Goal: Book appointment/travel/reservation

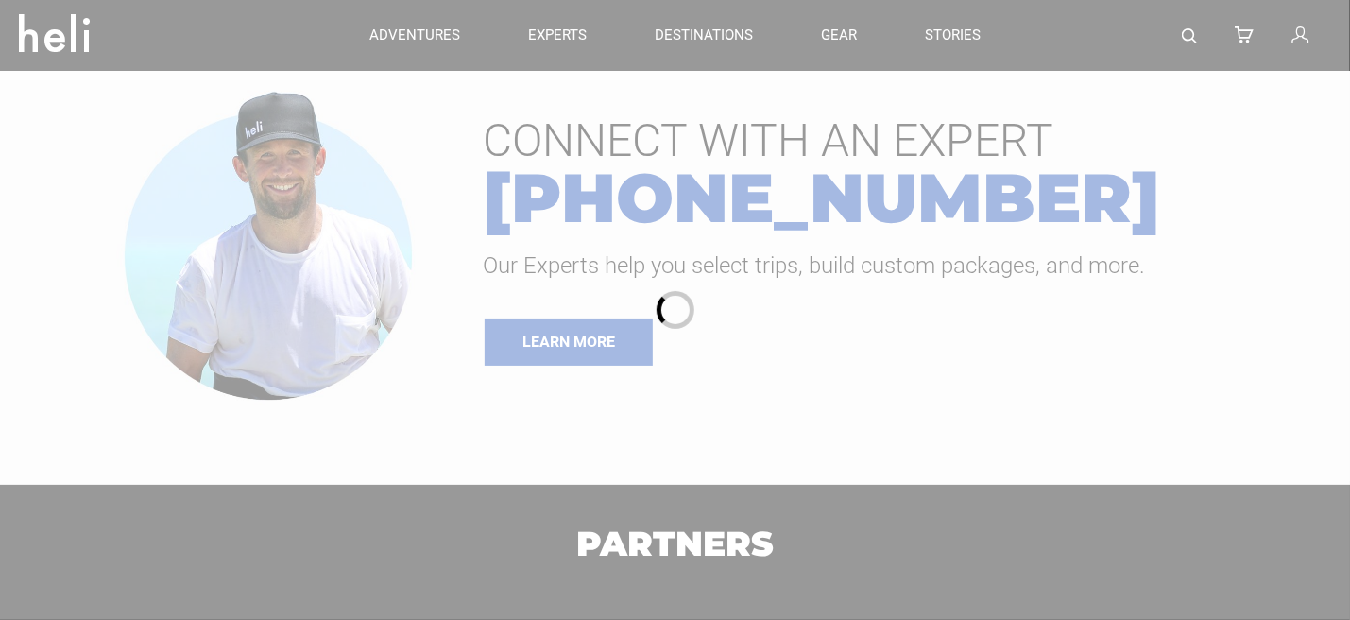
type input "Heli Skiing"
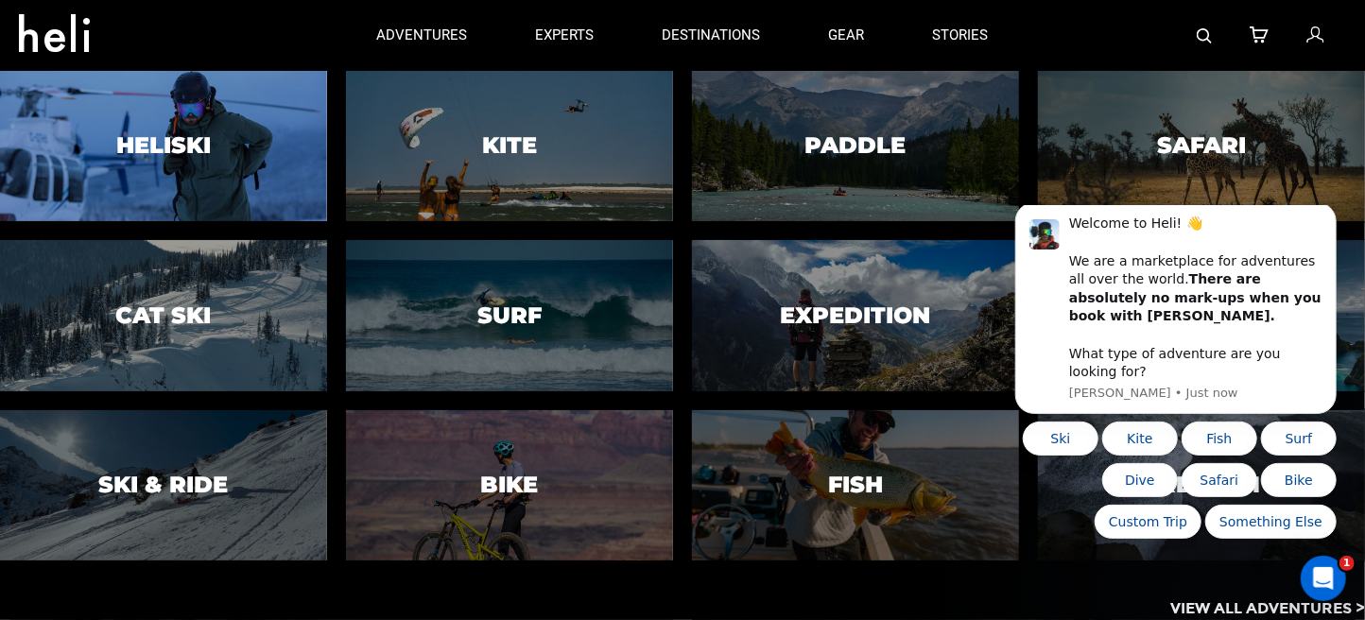
click at [125, 147] on h3 "Heliski" at bounding box center [163, 145] width 95 height 25
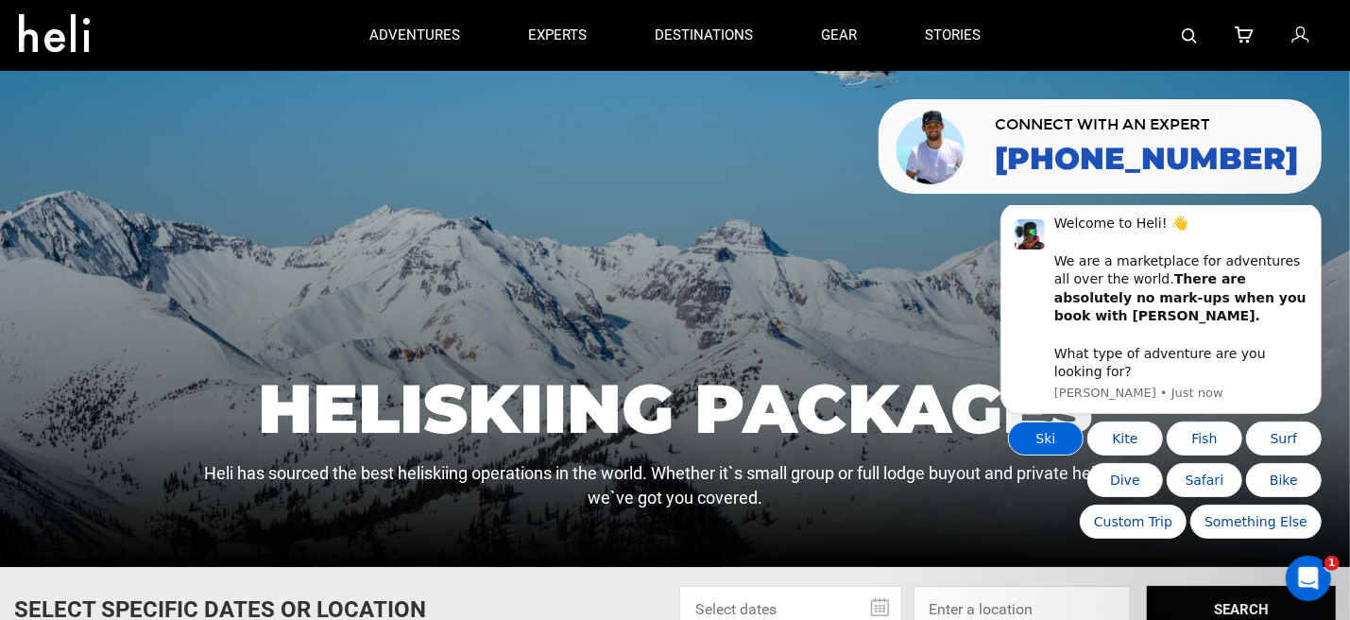
click at [1041, 436] on button "Ski" at bounding box center [1045, 438] width 76 height 34
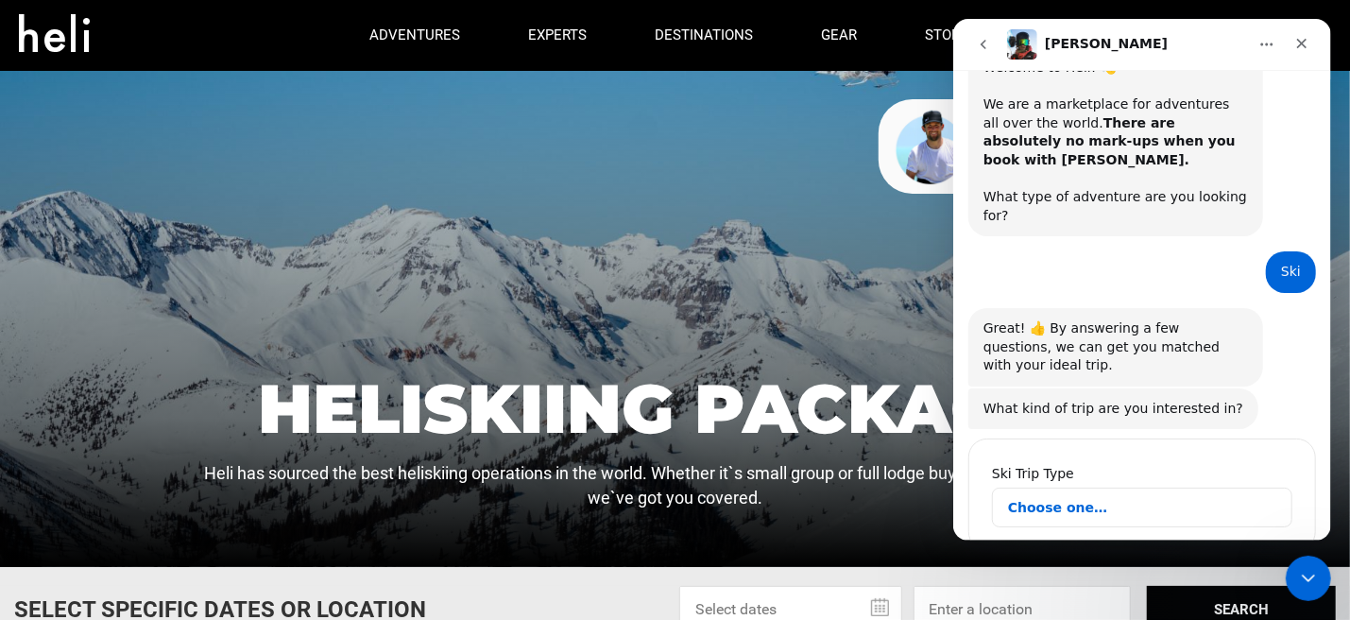
scroll to position [84, 0]
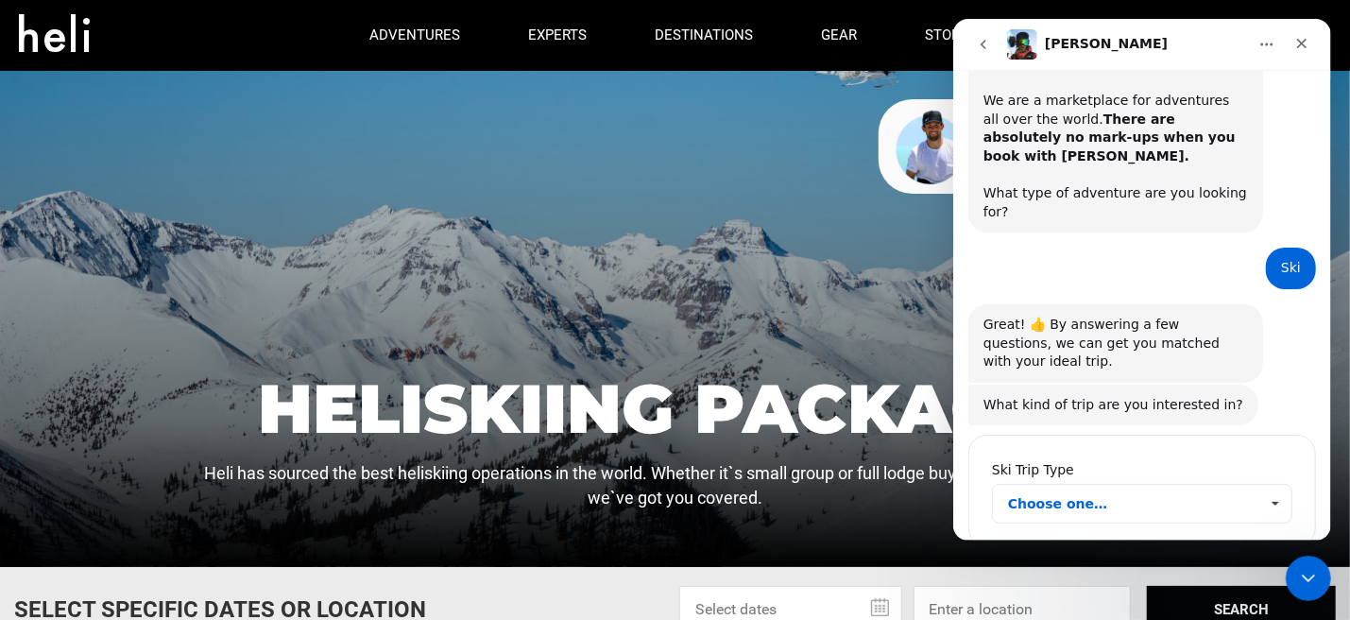
click at [1137, 485] on span "Choose one…" at bounding box center [1132, 504] width 250 height 38
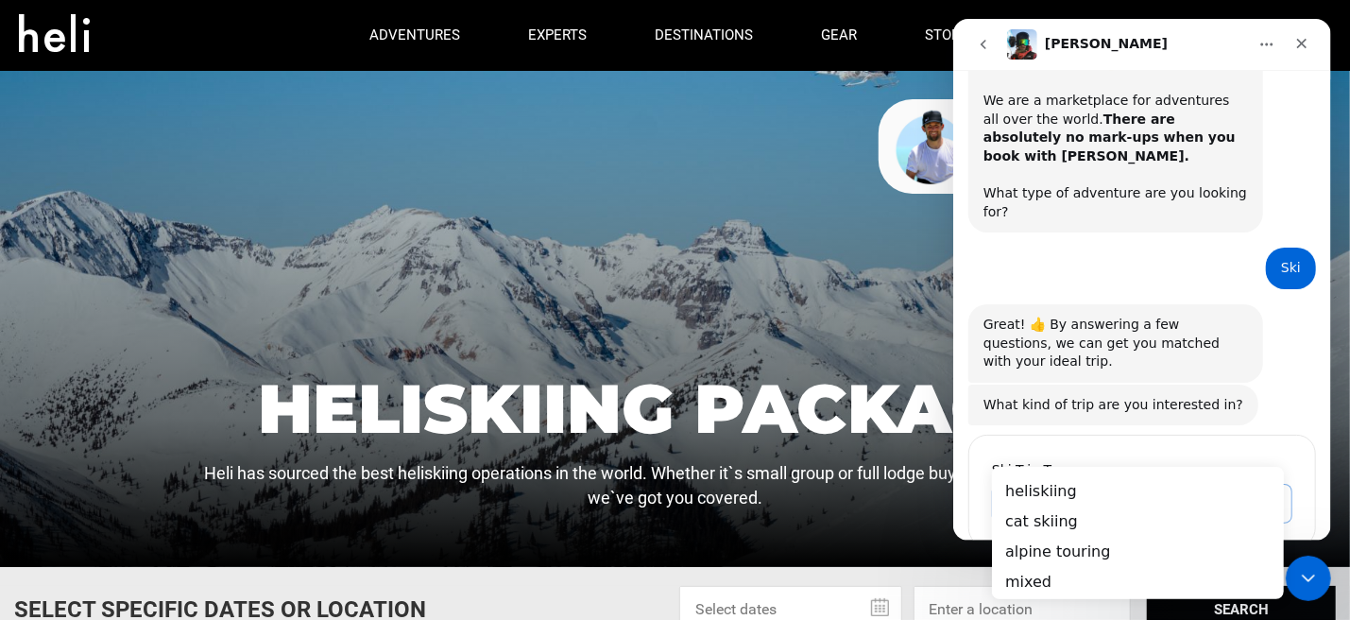
scroll to position [0, 0]
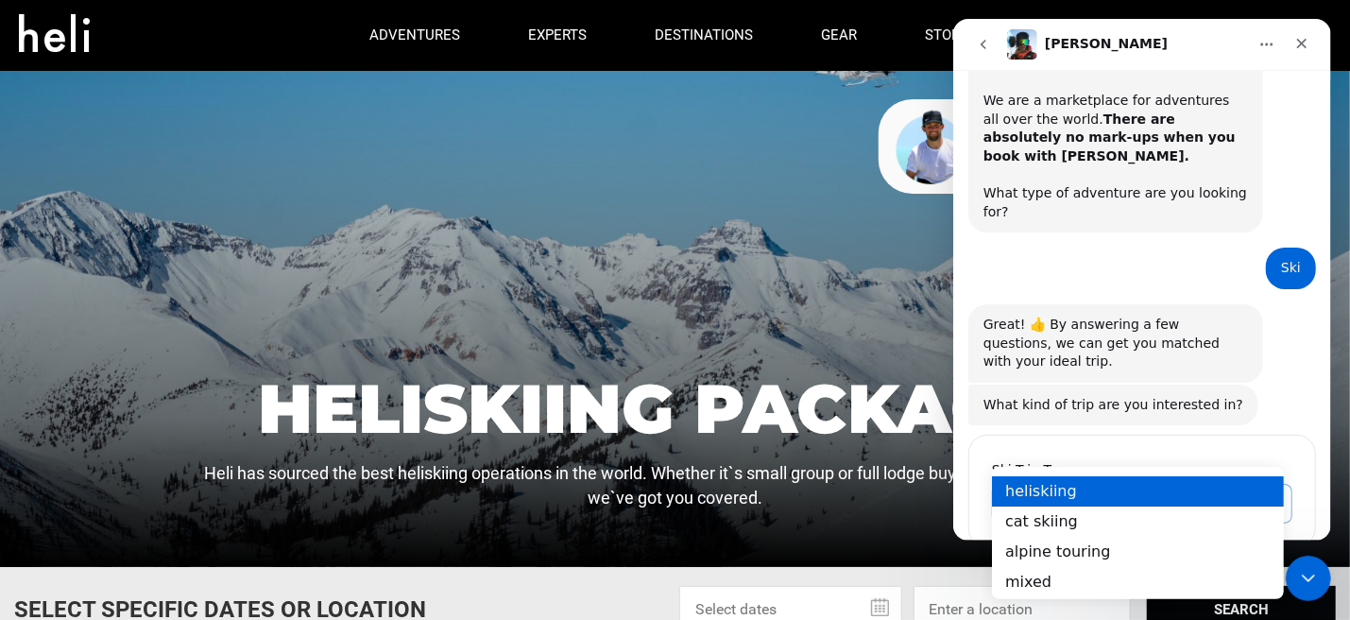
click at [1057, 491] on div "heliskiing" at bounding box center [1137, 491] width 292 height 30
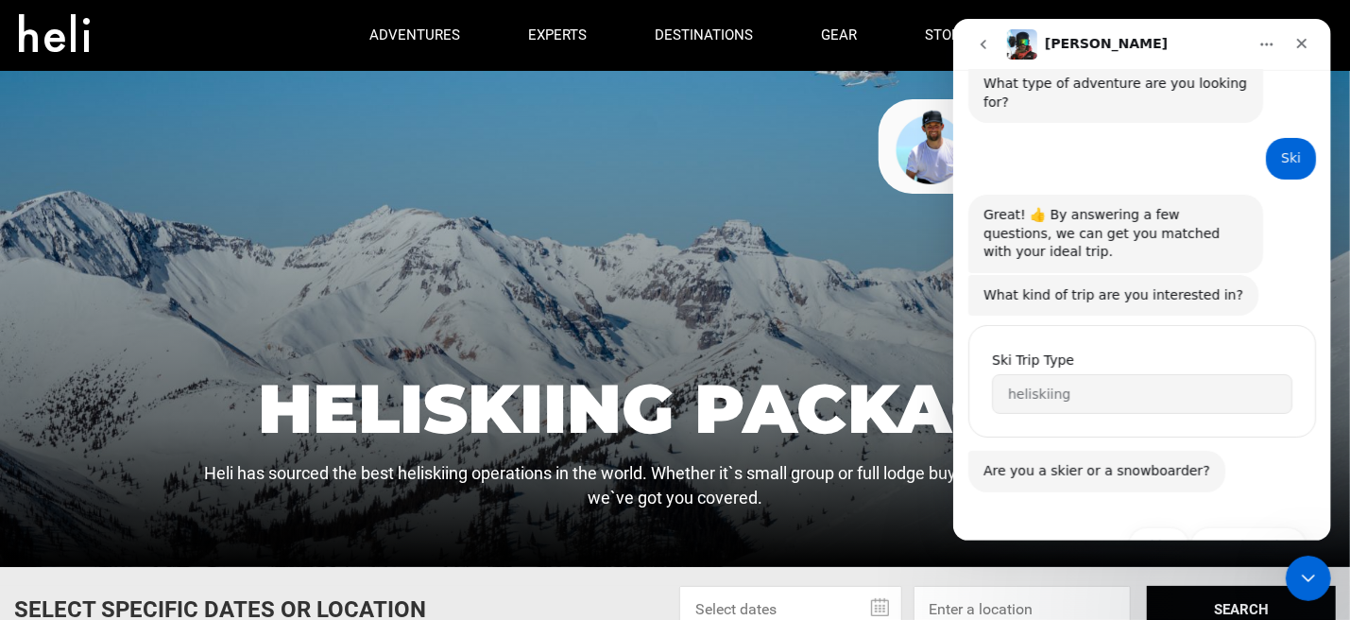
scroll to position [195, 0]
click at [1245, 526] on button "Snowboarder" at bounding box center [1248, 545] width 116 height 38
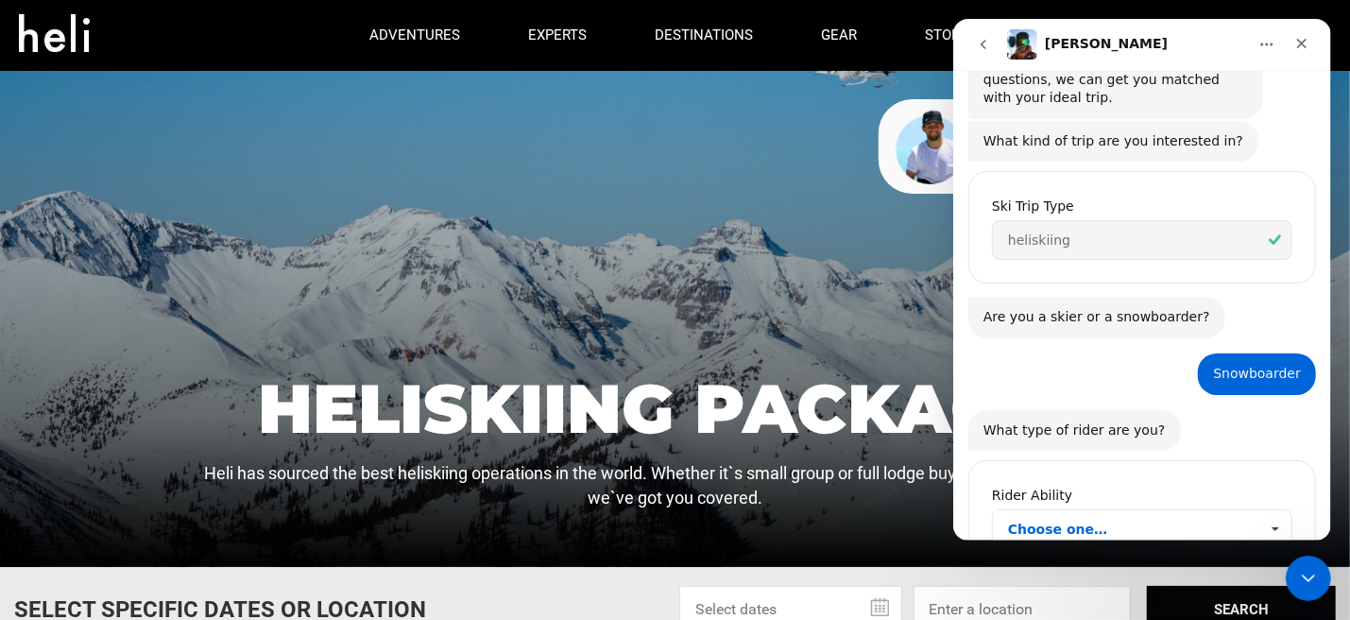
scroll to position [371, 0]
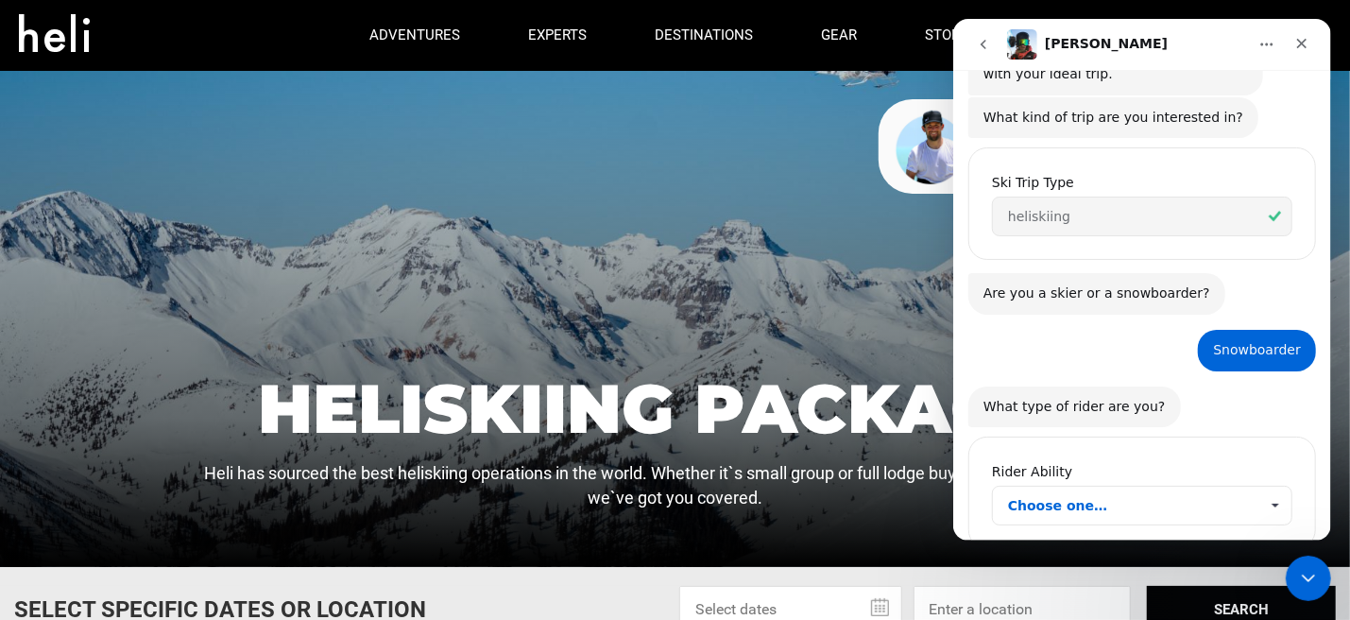
click at [1084, 487] on span "Choose one…" at bounding box center [1132, 506] width 250 height 38
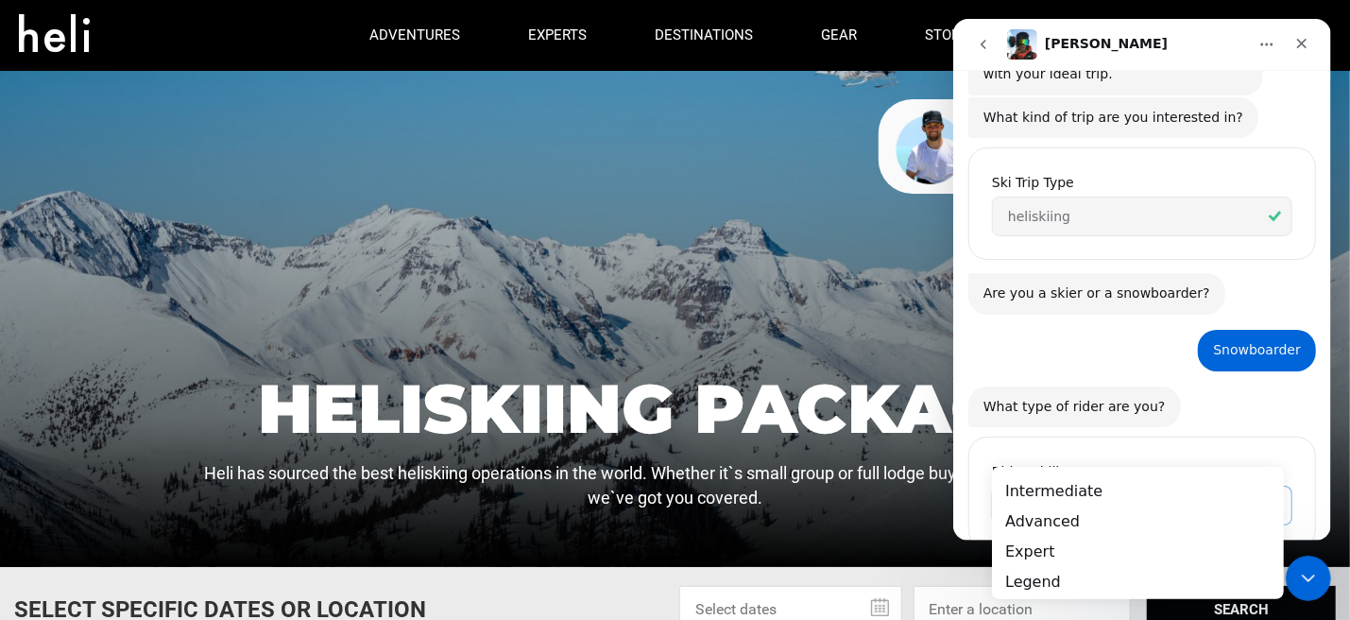
scroll to position [0, 0]
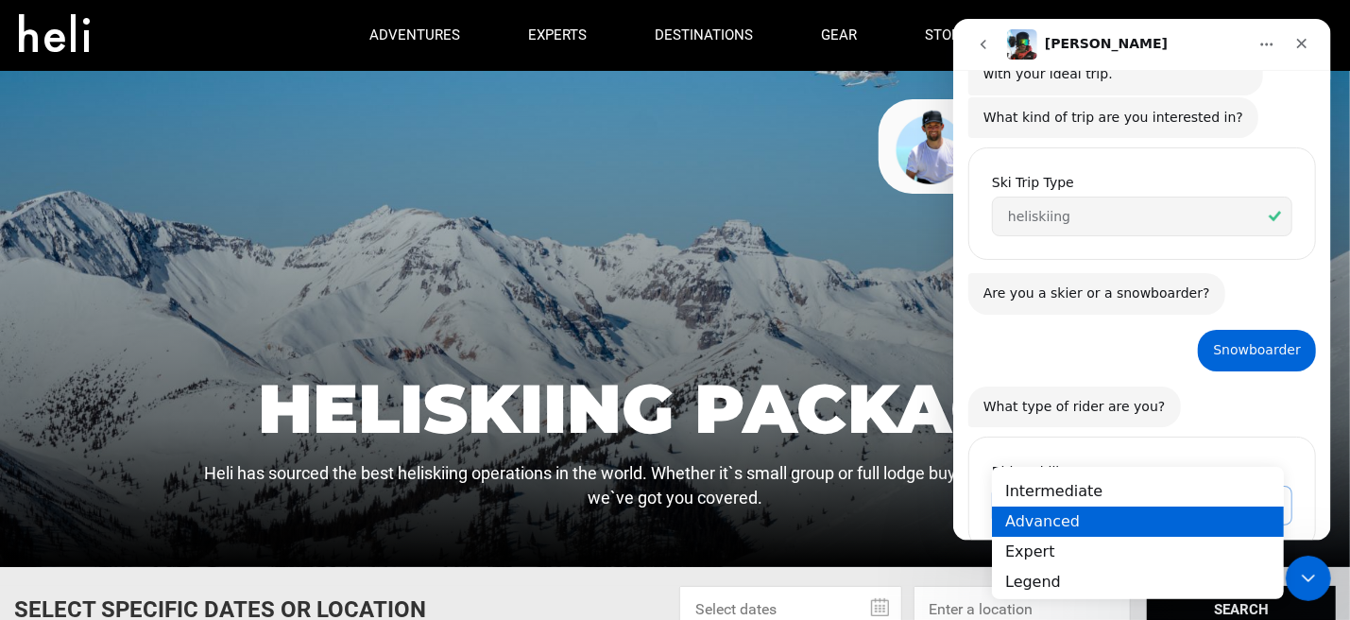
click at [1034, 521] on div "Advanced" at bounding box center [1137, 522] width 292 height 30
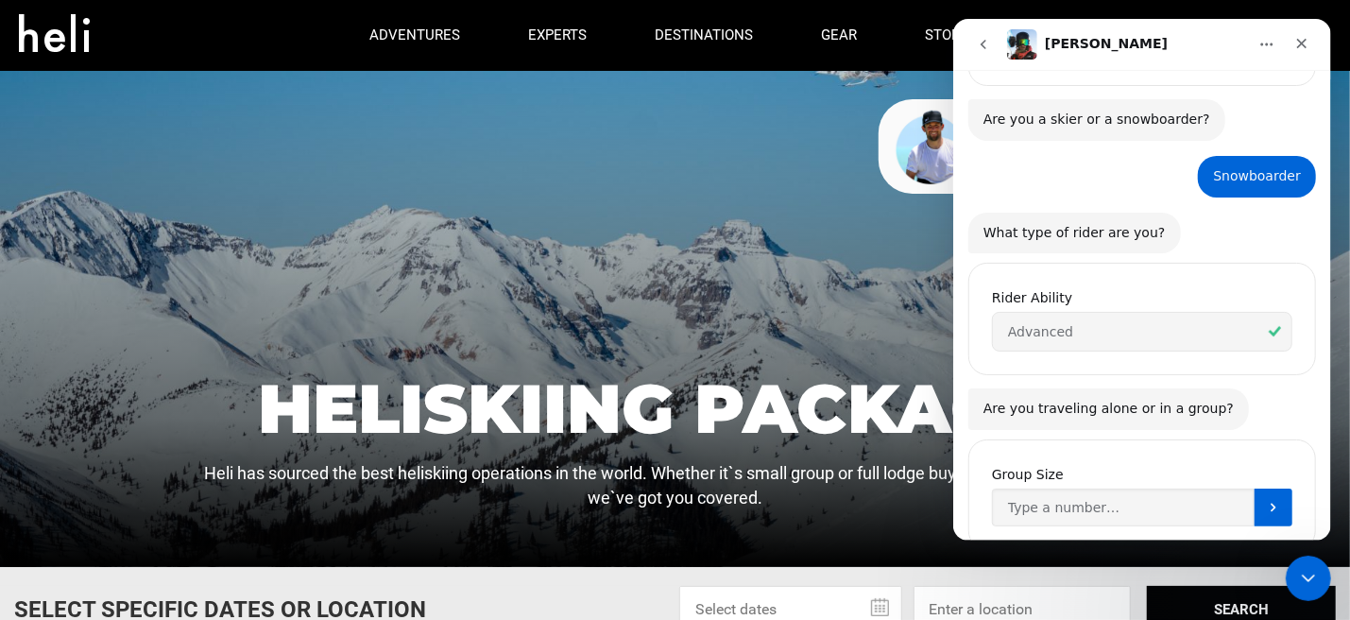
scroll to position [546, 0]
click at [1160, 488] on input "Group Size" at bounding box center [1122, 507] width 263 height 38
type input "2"
click at [1254, 488] on button "Submit" at bounding box center [1273, 507] width 38 height 38
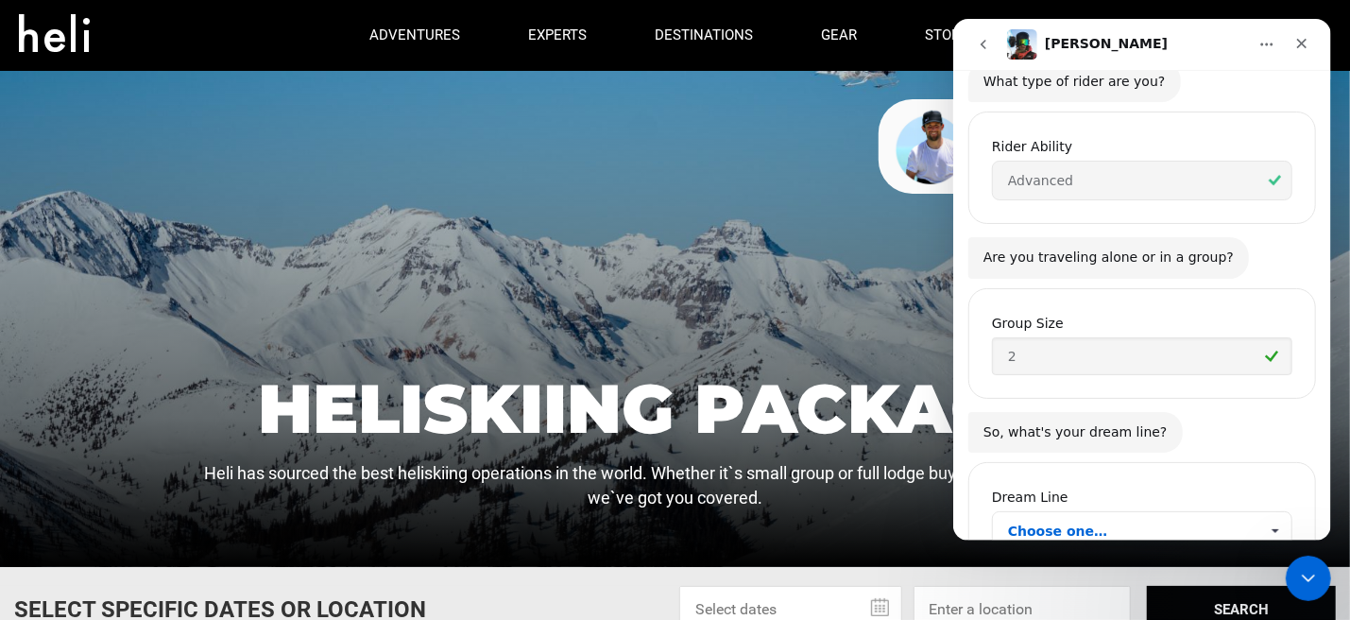
scroll to position [721, 0]
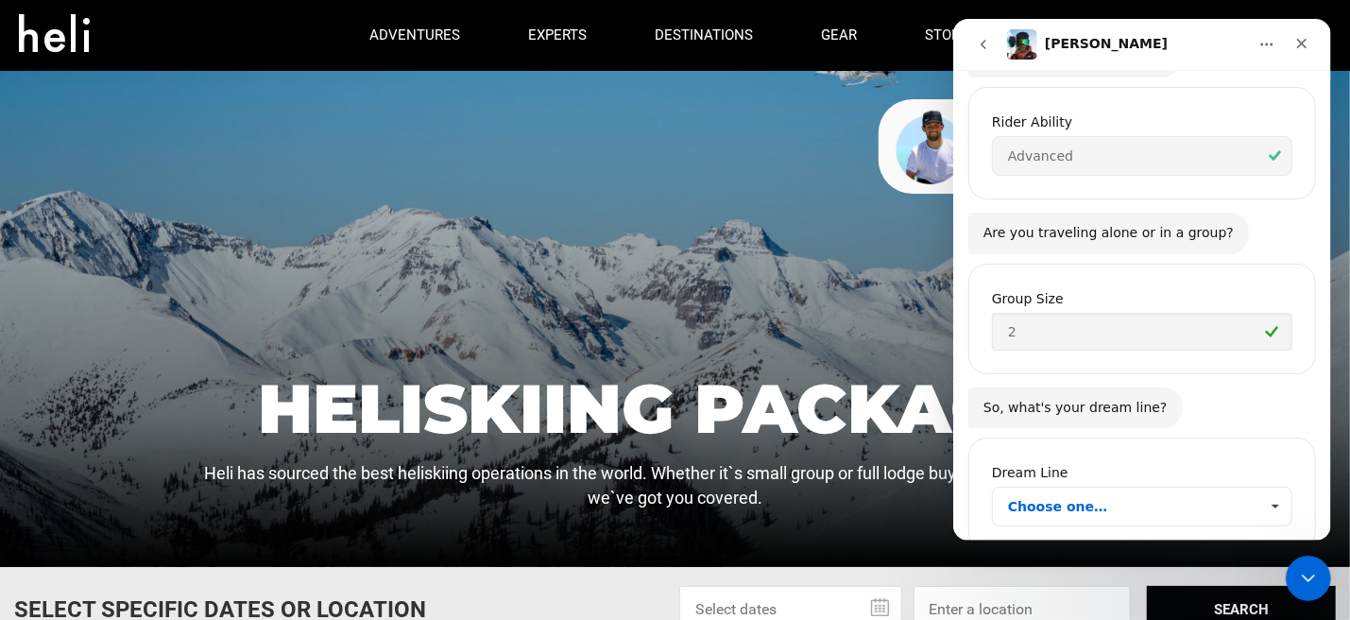
click at [1128, 488] on span "Choose one…" at bounding box center [1132, 507] width 250 height 38
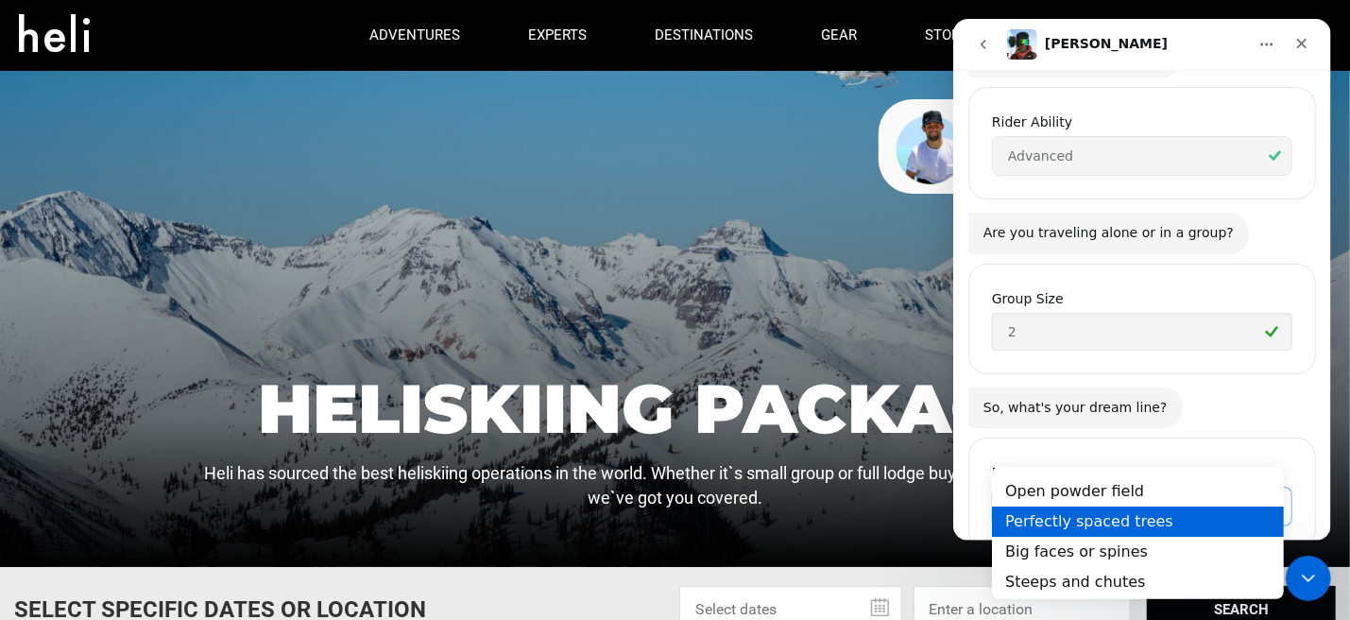
scroll to position [77, 0]
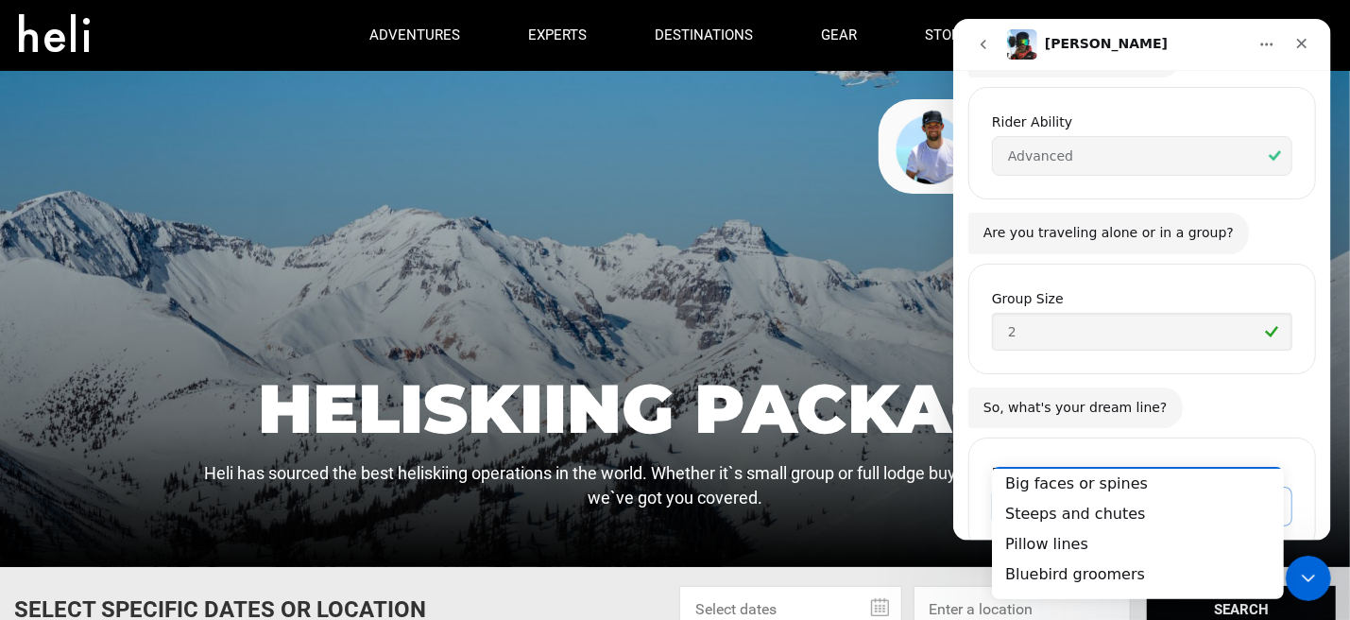
click at [1145, 507] on div "Steeps and chutes" at bounding box center [1137, 513] width 292 height 30
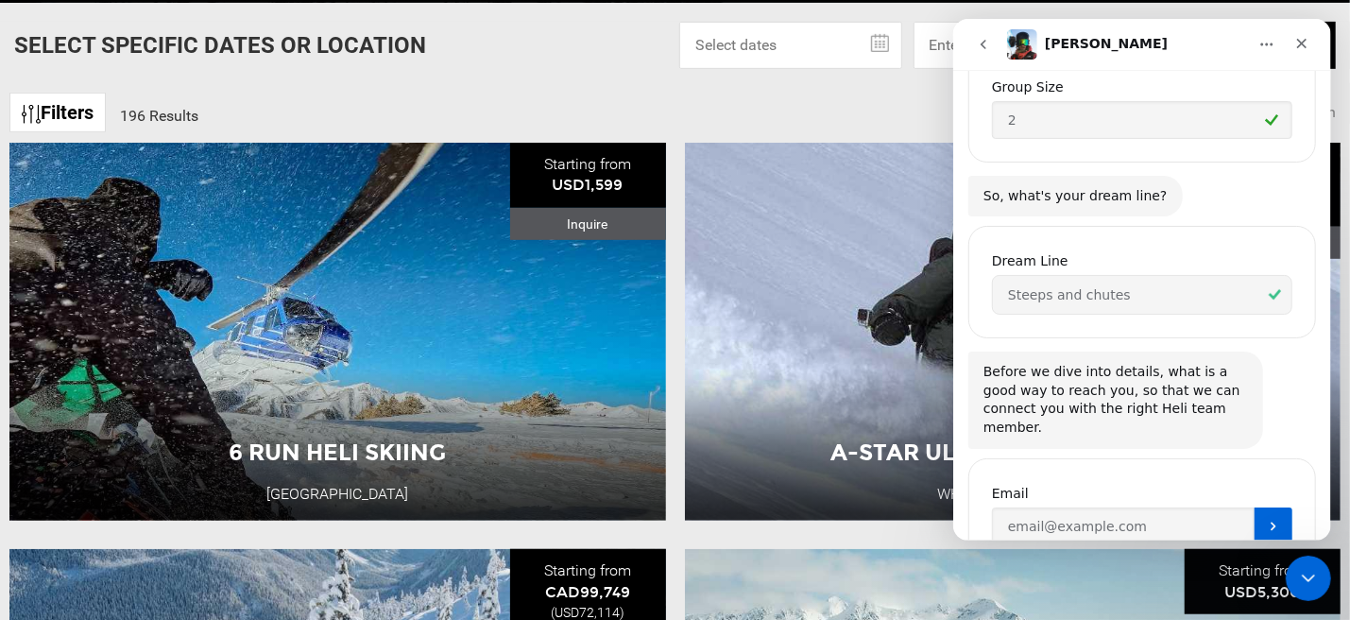
scroll to position [567, 0]
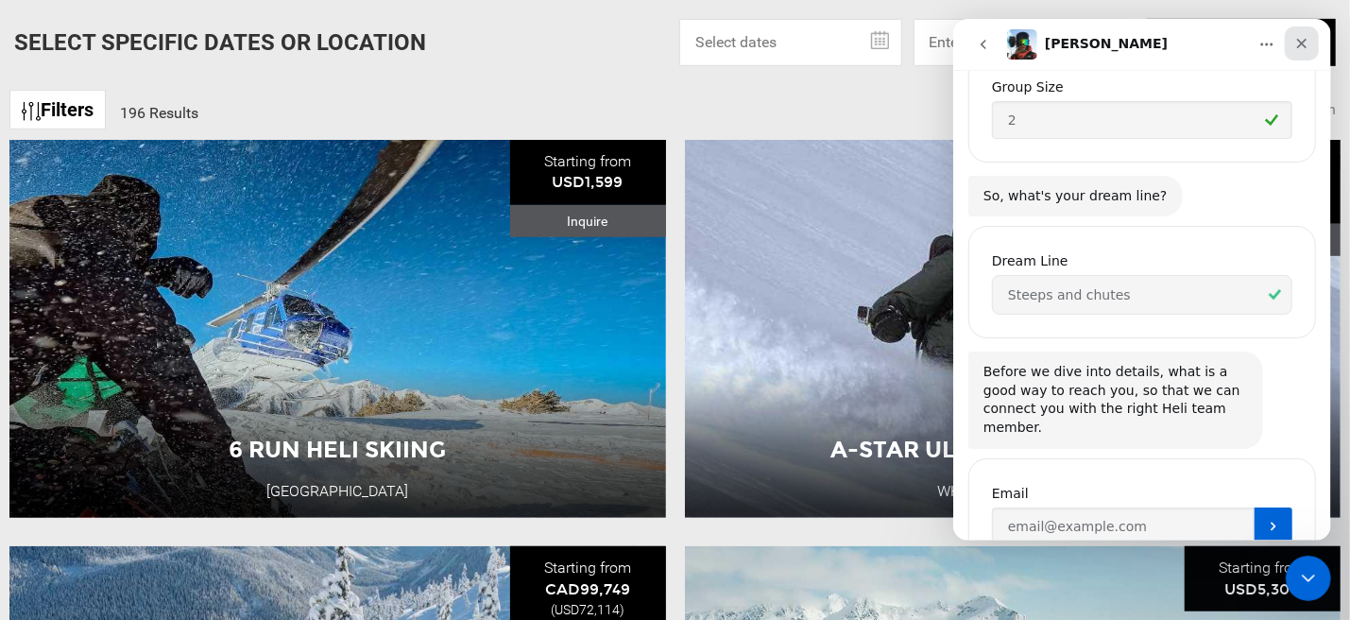
click at [1307, 40] on icon "Close" at bounding box center [1301, 43] width 15 height 15
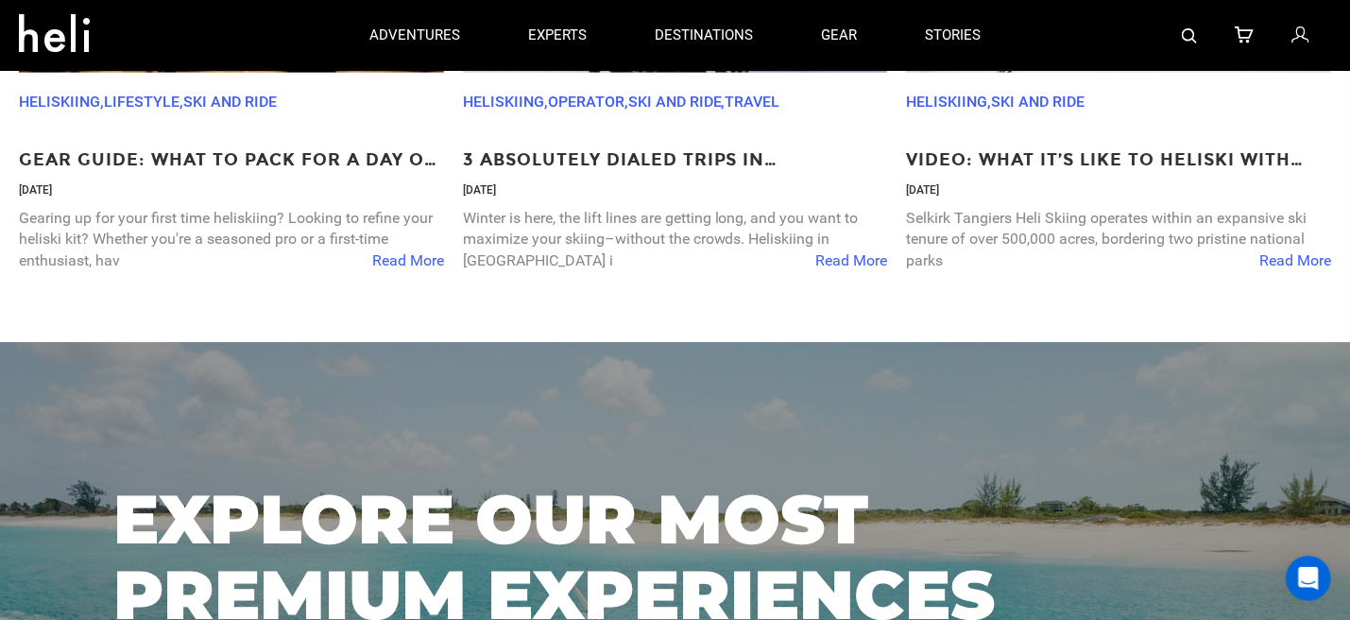
scroll to position [5055, 0]
